Goal: Navigation & Orientation: Understand site structure

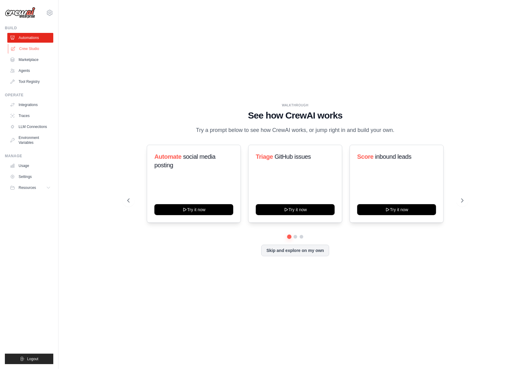
click at [32, 48] on link "Crew Studio" at bounding box center [31, 49] width 46 height 10
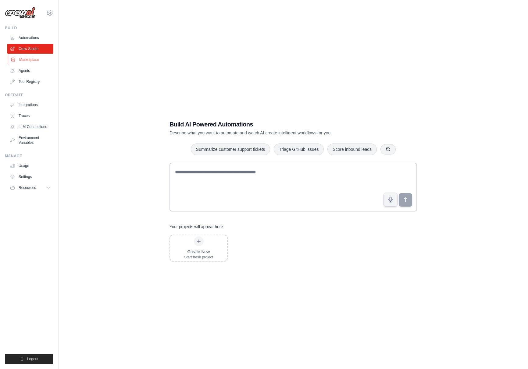
click at [41, 59] on link "Marketplace" at bounding box center [31, 60] width 46 height 10
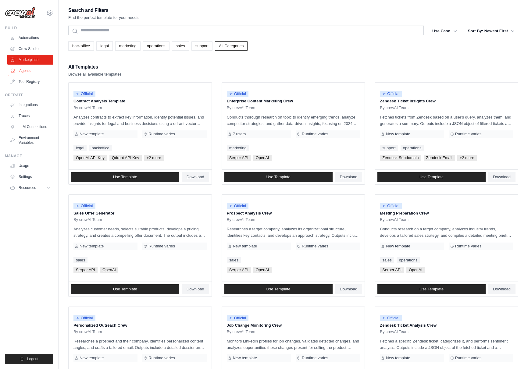
click at [17, 71] on link "Agents" at bounding box center [31, 71] width 46 height 10
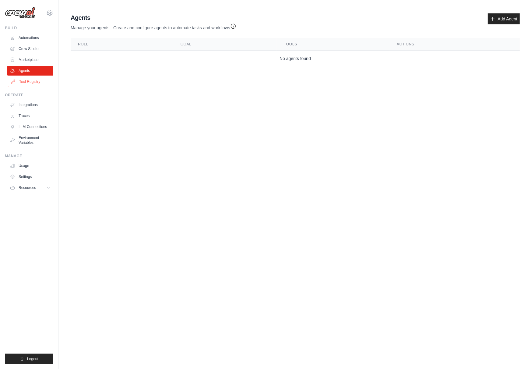
click at [19, 77] on link "Tool Registry" at bounding box center [31, 82] width 46 height 10
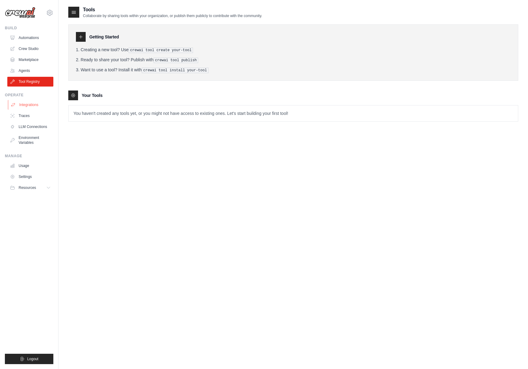
click at [24, 106] on link "Integrations" at bounding box center [31, 105] width 46 height 10
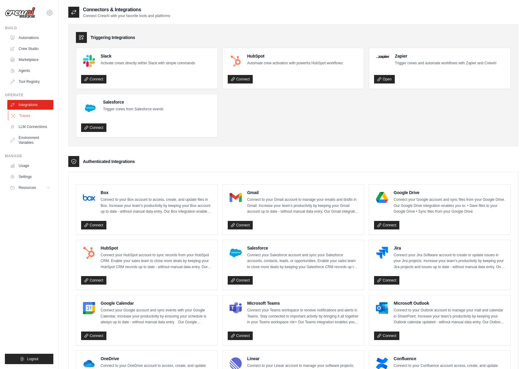
click at [28, 117] on link "Traces" at bounding box center [31, 116] width 46 height 10
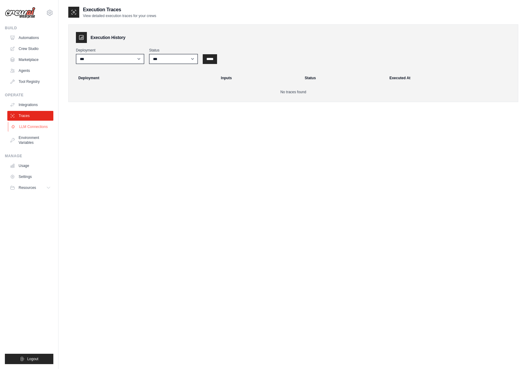
click at [29, 125] on link "LLM Connections" at bounding box center [31, 127] width 46 height 10
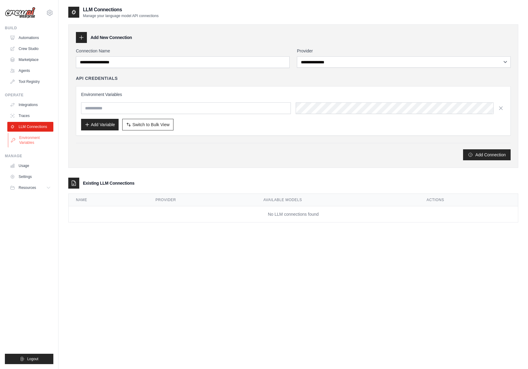
click at [31, 134] on link "Environment Variables" at bounding box center [31, 140] width 46 height 15
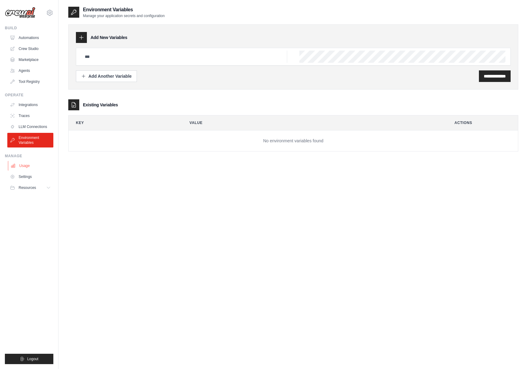
click at [23, 167] on link "Usage" at bounding box center [31, 166] width 46 height 10
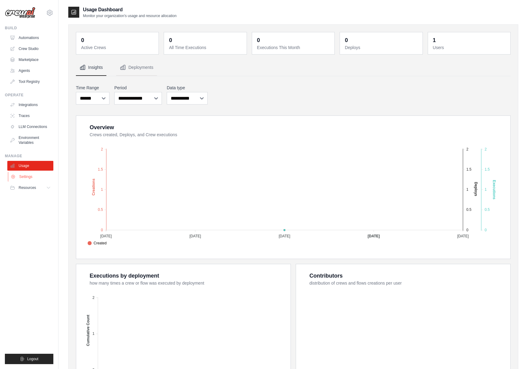
click at [28, 176] on link "Settings" at bounding box center [31, 177] width 46 height 10
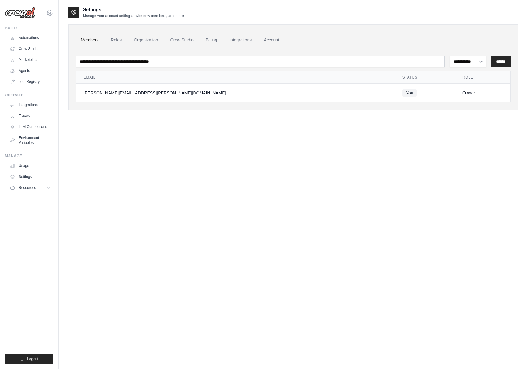
click at [34, 194] on ul "Build Automations Crew Studio Marketplace Agents" at bounding box center [29, 195] width 48 height 339
click at [32, 184] on button "Resources" at bounding box center [31, 188] width 46 height 10
click at [44, 199] on span "Documentation" at bounding box center [34, 198] width 25 height 5
